Goal: Task Accomplishment & Management: Manage account settings

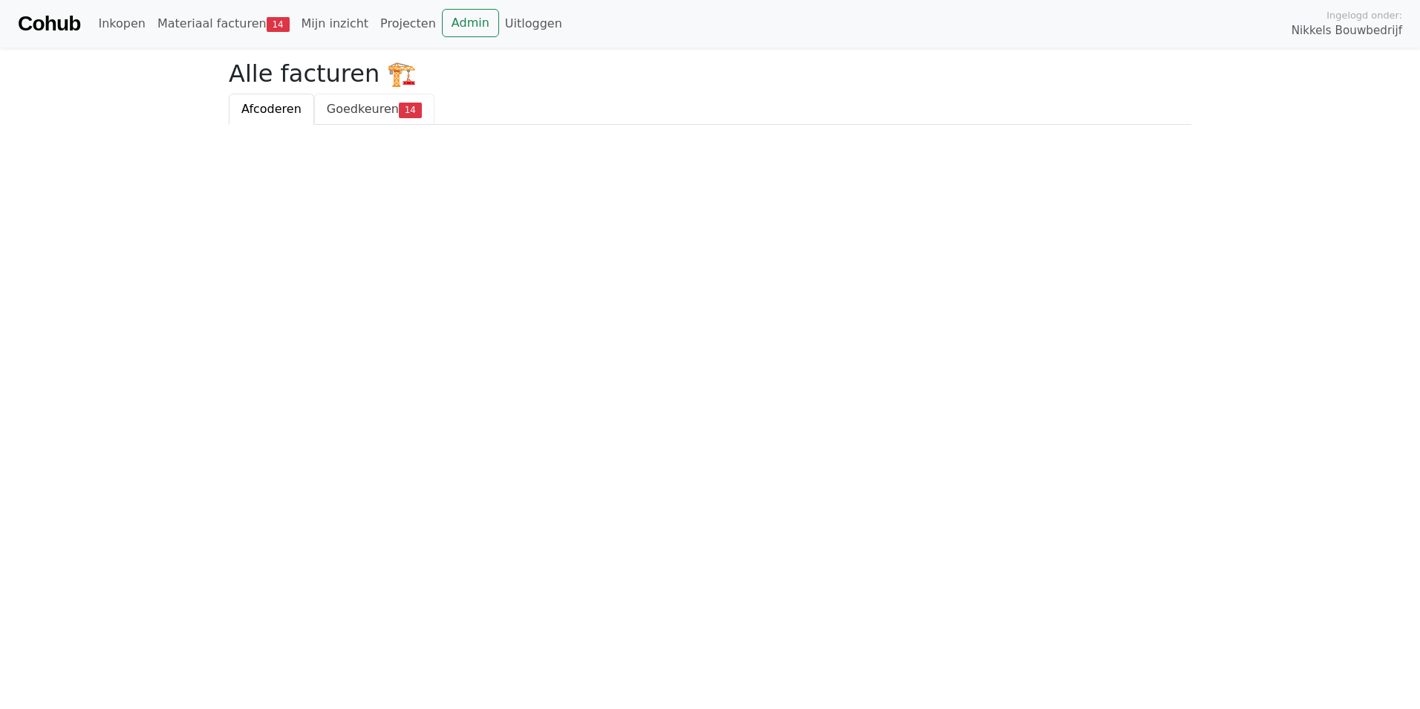
click at [365, 104] on span "Goedkeuren" at bounding box center [363, 109] width 72 height 14
